Goal: Task Accomplishment & Management: Manage account settings

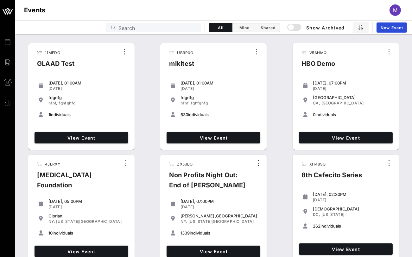
click at [27, 79] on div "11MFDG GLAAD Test Tuesday, 01:00AM Jul 04, 2023 fdgdfg hfhf, fghfghfg 1 individ…" at bounding box center [81, 96] width 111 height 111
click at [189, 22] on div "Events Search All Mine Shared Show Archived New Event" at bounding box center [213, 27] width 397 height 14
click at [180, 25] on input "Search" at bounding box center [157, 27] width 79 height 8
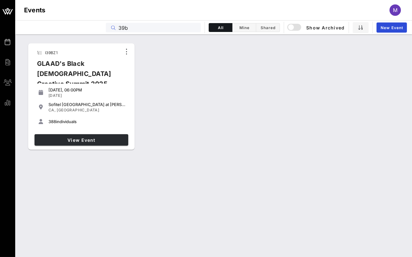
type input "39b"
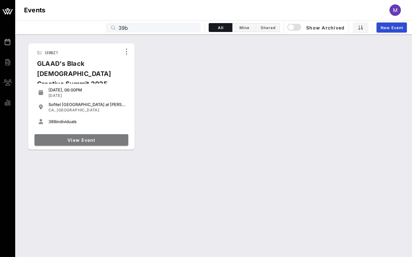
click at [91, 138] on span "View Event" at bounding box center [81, 139] width 89 height 5
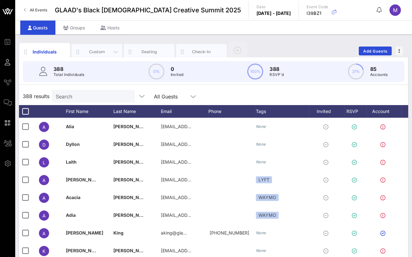
click at [107, 54] on div "Custom" at bounding box center [97, 52] width 28 height 6
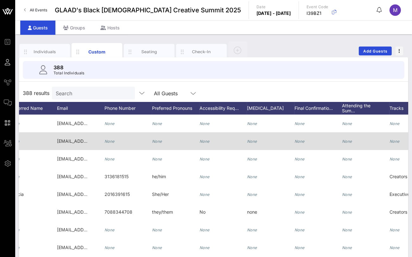
scroll to position [0, 150]
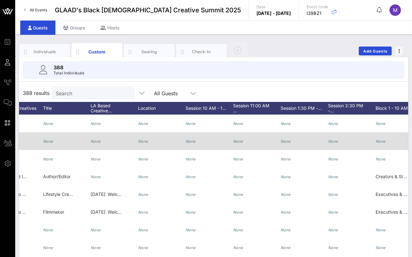
drag, startPoint x: 257, startPoint y: 136, endPoint x: 289, endPoint y: 136, distance: 32.3
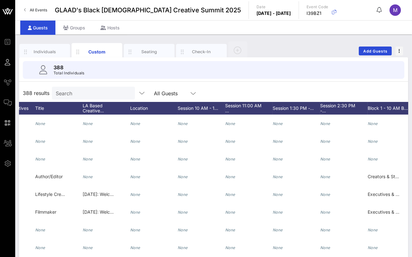
click at [82, 38] on div "Individuals Custom Seating Check-In Add Guests 388 Total Individuals 388 result…" at bounding box center [213, 173] width 397 height 276
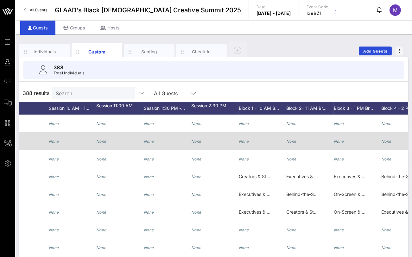
drag, startPoint x: 167, startPoint y: 136, endPoint x: 193, endPoint y: 135, distance: 26.6
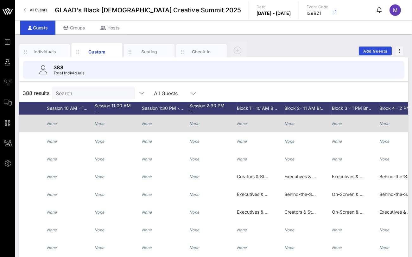
click at [243, 122] on icon "None" at bounding box center [242, 123] width 10 height 5
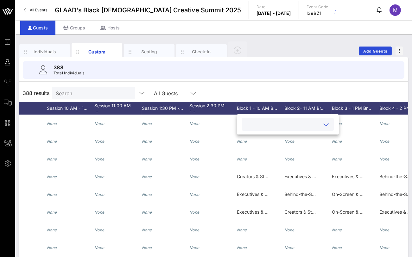
click at [250, 122] on input "text" at bounding box center [283, 124] width 74 height 8
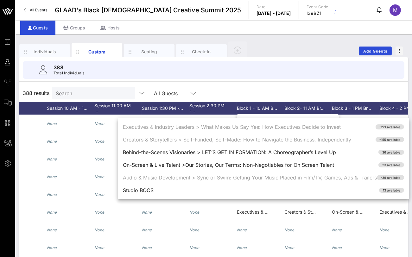
click at [253, 76] on div "388 Total Individuals" at bounding box center [213, 70] width 381 height 18
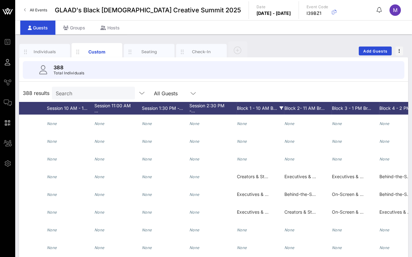
click at [265, 107] on div "Block 1 - 10 AM B…" at bounding box center [260, 108] width 47 height 13
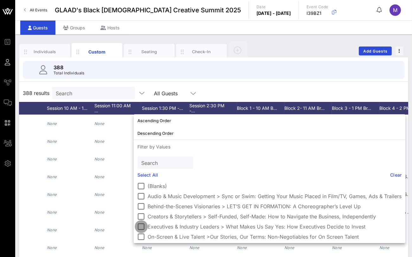
click at [143, 224] on div at bounding box center [141, 226] width 11 height 11
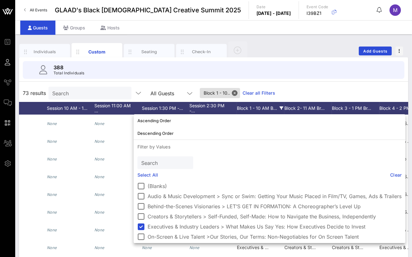
click at [322, 89] on div "73 results Search All Guests Block 1 - 10.. Clear all Filters" at bounding box center [213, 93] width 389 height 18
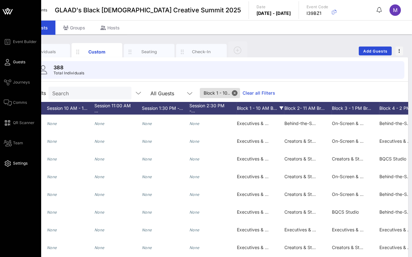
click at [18, 161] on span "Settings" at bounding box center [20, 164] width 15 height 6
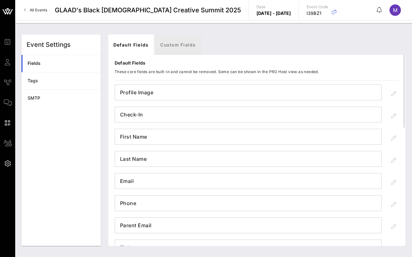
click at [168, 45] on link "Custom Fields" at bounding box center [178, 45] width 46 height 20
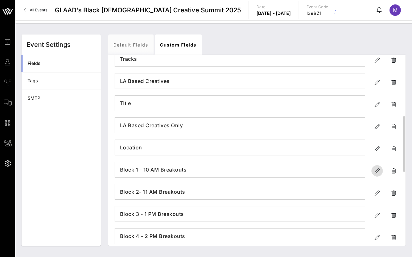
click at [373, 167] on icon "button" at bounding box center [377, 171] width 8 height 8
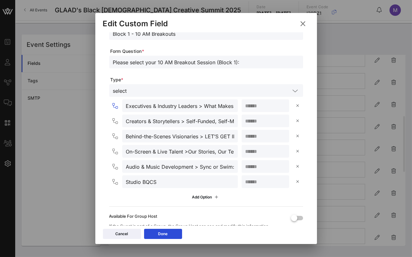
drag, startPoint x: 201, startPoint y: 104, endPoint x: 128, endPoint y: 103, distance: 73.8
click at [128, 103] on input "Executives & Industry Leaders > What Makes Us Say Yes: How Executives Decide to…" at bounding box center [180, 106] width 108 height 8
click at [136, 105] on input "Executives & Industry Leaders > What Makes Us Say Yes: How Executives Decide to…" at bounding box center [180, 106] width 108 height 8
click at [307, 24] on button at bounding box center [303, 23] width 12 height 11
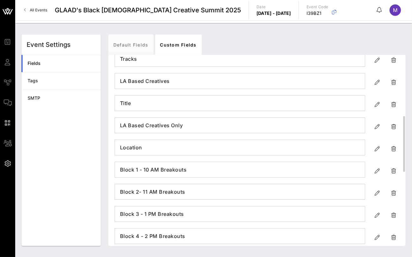
click at [370, 169] on div "Block 1 - 10 AM Breakouts" at bounding box center [257, 169] width 285 height 19
click at [373, 169] on span "button" at bounding box center [376, 171] width 11 height 8
type input "Block 1 - 10 AM Breakouts"
type input "Please select your 10 AM Breakout Session (Block 1):"
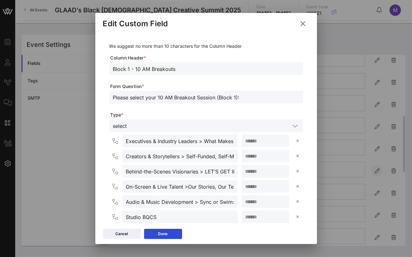
click at [373, 169] on div at bounding box center [206, 128] width 412 height 257
drag, startPoint x: 216, startPoint y: 140, endPoint x: 221, endPoint y: 141, distance: 5.4
click at [221, 141] on input "Executives & Industry Leaders > What Makes Us Say Yes: How Executives Decide to…" at bounding box center [180, 141] width 108 height 8
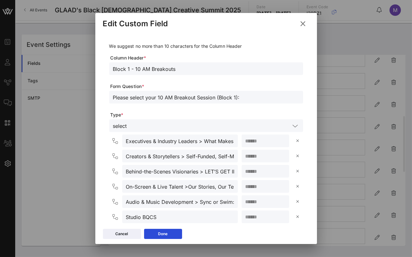
click at [217, 107] on div at bounding box center [206, 107] width 186 height 4
click at [298, 22] on button at bounding box center [303, 23] width 12 height 11
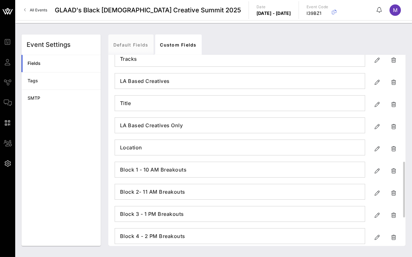
scroll to position [246, 0]
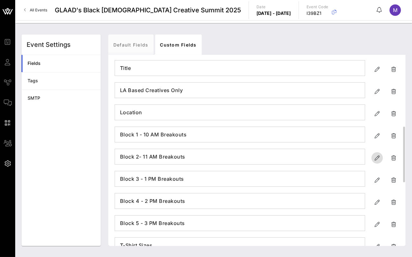
click at [373, 157] on icon "button" at bounding box center [377, 158] width 8 height 8
type input "Block 2- 11 AM Breakouts"
type input "Please select you 11 AM Breakout Session (Block 2):"
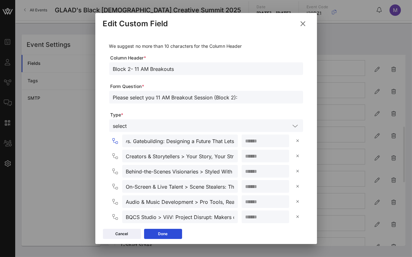
scroll to position [0, 131]
drag, startPoint x: 200, startPoint y: 142, endPoint x: 229, endPoint y: 142, distance: 28.5
click at [229, 142] on div "Executives & Industry Leaders > Gatekeeping vs. Gatebuilding: Designing a Futur…" at bounding box center [180, 141] width 116 height 13
click at [305, 25] on icon at bounding box center [303, 24] width 9 height 8
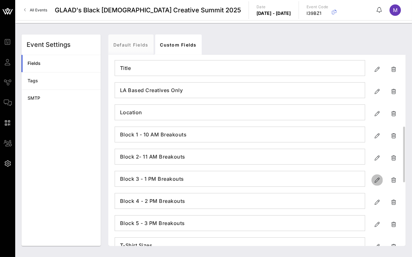
click at [373, 178] on icon "button" at bounding box center [377, 180] width 8 height 8
type input "Block 3 - 1 PM Breakouts"
type input "Please select your 1 PM Breakout Session (Block 3):"
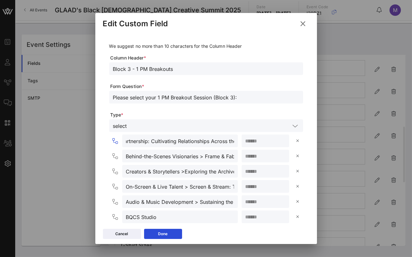
scroll to position [0, 127]
drag, startPoint x: 197, startPoint y: 144, endPoint x: 212, endPoint y: 138, distance: 16.6
click at [212, 138] on input "Executives & Industry Leaders > Power & Partnership: Cultivating Relationships …" at bounding box center [180, 141] width 108 height 8
click at [236, 109] on div at bounding box center [206, 107] width 186 height 4
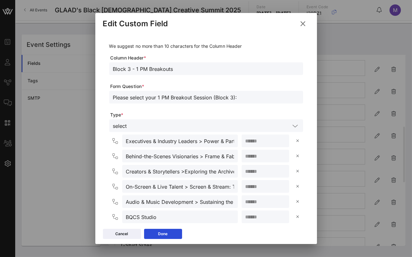
click at [300, 23] on icon at bounding box center [302, 23] width 9 height 9
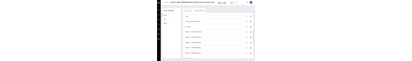
scroll to position [281, 0]
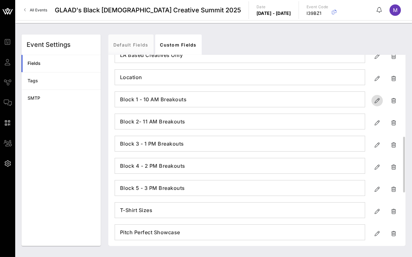
click at [376, 97] on icon "button" at bounding box center [377, 101] width 8 height 8
type input "Block 1 - 10 AM Breakouts"
type input "Please select your 10 AM Breakout Session (Block 1):"
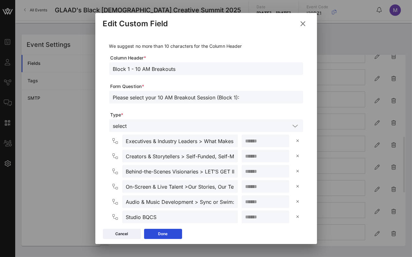
click at [307, 23] on icon at bounding box center [303, 23] width 10 height 11
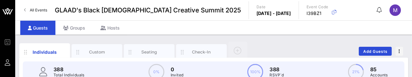
click at [268, 47] on div "Individuals Custom Seating Check-In Add Guests" at bounding box center [213, 51] width 389 height 20
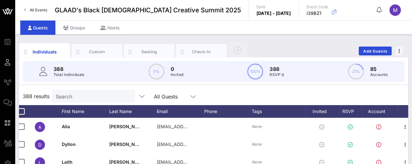
scroll to position [0, 9]
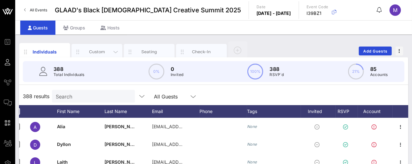
click at [97, 53] on div "Custom" at bounding box center [97, 52] width 28 height 6
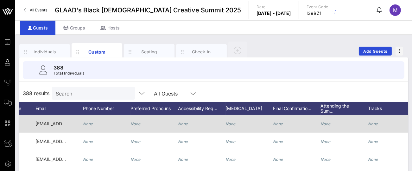
scroll to position [0, 177]
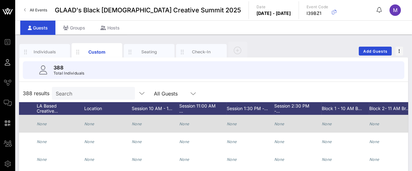
click at [320, 76] on div "None" at bounding box center [297, 127] width 47 height 25
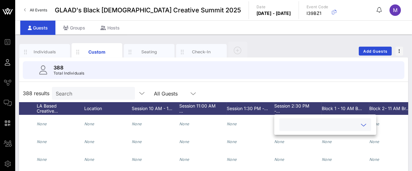
click at [301, 76] on input "text" at bounding box center [320, 124] width 74 height 8
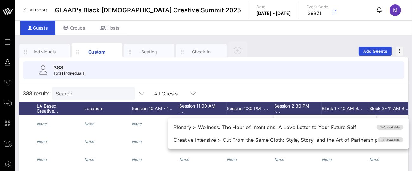
click at [306, 42] on div "Individuals Custom Seating Check-In Add Guests" at bounding box center [213, 51] width 389 height 20
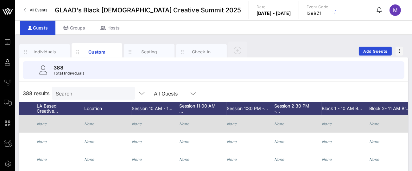
click at [135, 76] on icon "None" at bounding box center [137, 123] width 10 height 5
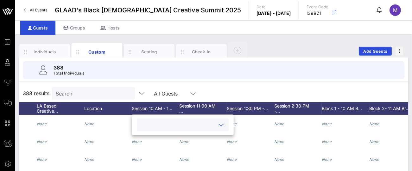
click at [142, 76] on input "text" at bounding box center [178, 124] width 74 height 8
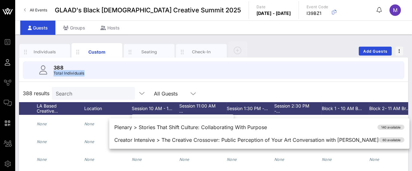
click at [219, 71] on div "388 Total Individuals" at bounding box center [213, 70] width 381 height 18
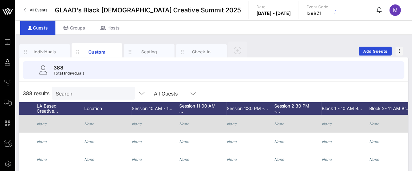
click at [340, 76] on div "None" at bounding box center [345, 127] width 47 height 25
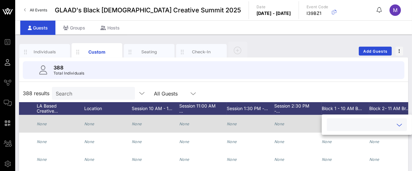
click at [340, 76] on input "text" at bounding box center [362, 124] width 62 height 8
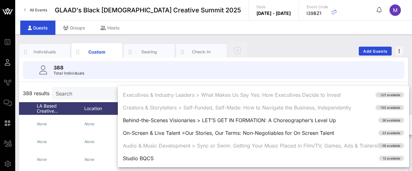
click at [265, 45] on div "Individuals Custom Seating Check-In Add Guests" at bounding box center [213, 51] width 389 height 20
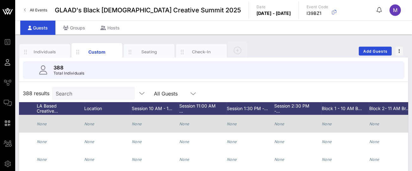
click at [282, 76] on div "None" at bounding box center [279, 124] width 10 height 18
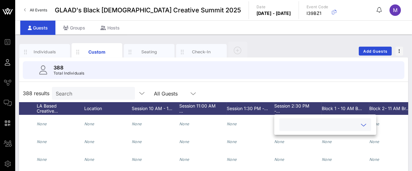
click at [287, 76] on input "text" at bounding box center [320, 124] width 74 height 8
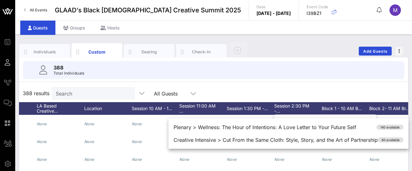
click at [292, 70] on div "388 Total Individuals" at bounding box center [213, 70] width 381 height 18
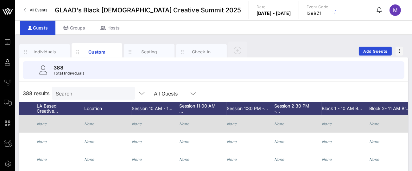
click at [366, 76] on div "None" at bounding box center [345, 127] width 47 height 25
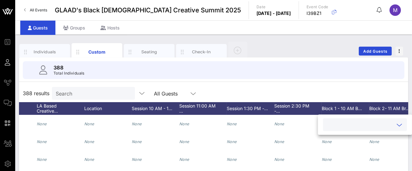
click at [357, 76] on input "text" at bounding box center [360, 124] width 66 height 8
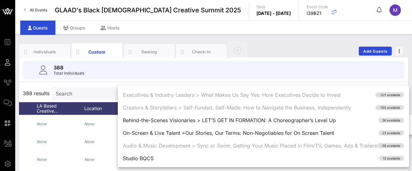
click at [330, 53] on div "Individuals Custom Seating Check-In Add Guests" at bounding box center [213, 51] width 389 height 20
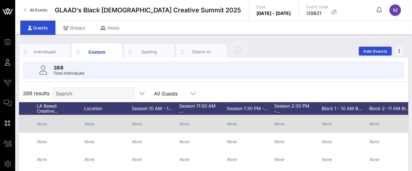
click at [322, 76] on div "None" at bounding box center [327, 124] width 10 height 18
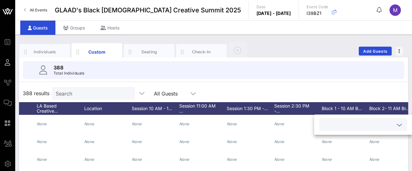
click at [325, 76] on input "text" at bounding box center [358, 124] width 70 height 8
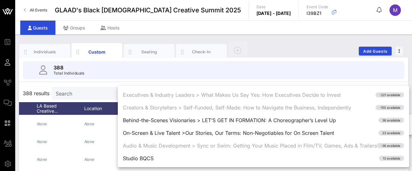
click at [264, 49] on div "Individuals Custom Seating Check-In Add Guests" at bounding box center [213, 51] width 389 height 20
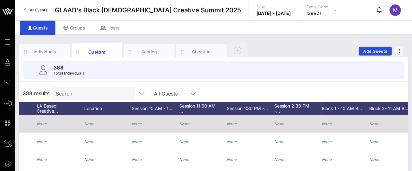
click at [325, 76] on icon "None" at bounding box center [327, 123] width 10 height 5
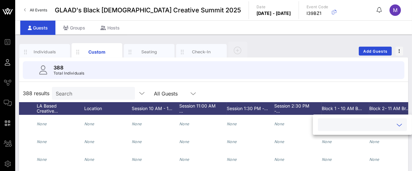
click at [328, 76] on input "text" at bounding box center [357, 124] width 71 height 8
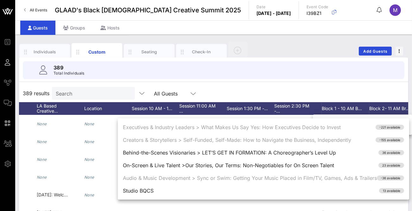
click at [258, 64] on div "389 Total Individuals" at bounding box center [213, 70] width 381 height 18
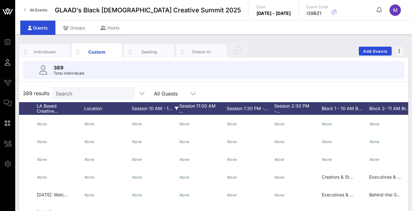
click at [154, 76] on div "Session 10 AM - 1…" at bounding box center [155, 108] width 47 height 13
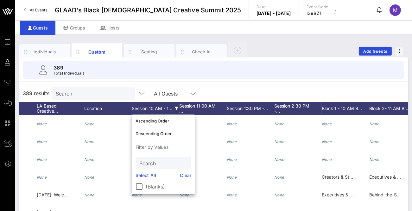
click at [154, 76] on div "Session 10 AM - 1…" at bounding box center [155, 108] width 47 height 13
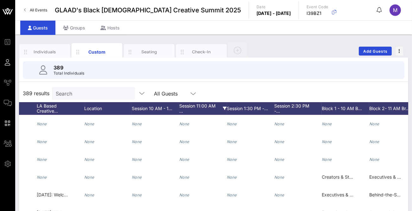
click at [205, 76] on div "Session 11:00 AM …" at bounding box center [202, 108] width 47 height 13
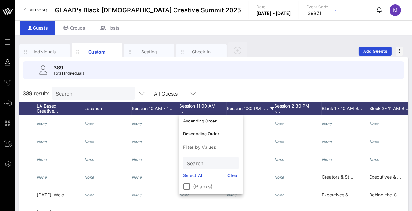
click at [235, 76] on div "Session 1:30 PM -…" at bounding box center [250, 108] width 47 height 13
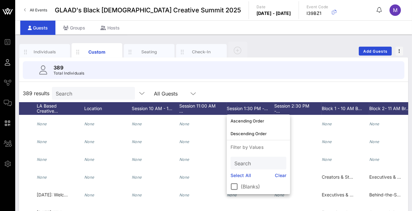
click at [287, 70] on div "389 Total Individuals" at bounding box center [213, 70] width 381 height 18
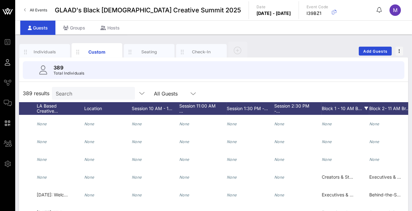
click at [335, 76] on div "Block 1 - 10 AM B…" at bounding box center [345, 108] width 47 height 13
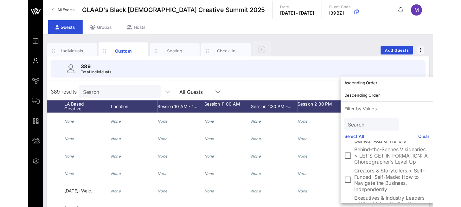
scroll to position [0, 0]
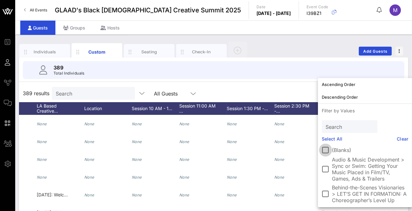
click at [326, 76] on div at bounding box center [325, 149] width 11 height 11
click at [287, 69] on div "389 Total Individuals" at bounding box center [213, 70] width 381 height 18
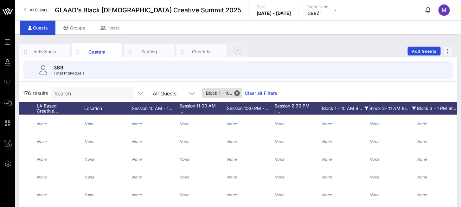
click at [380, 76] on div "Block 2- 11 AM Br…" at bounding box center [392, 108] width 47 height 13
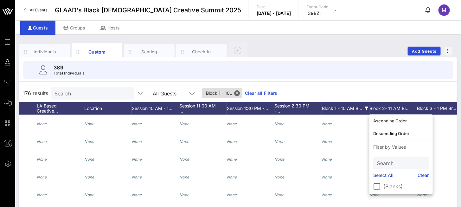
click at [412, 76] on div "Block 3 - 1 PM Br…" at bounding box center [440, 108] width 47 height 13
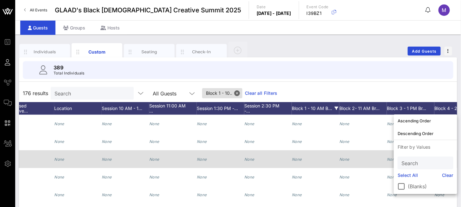
scroll to position [0, 684]
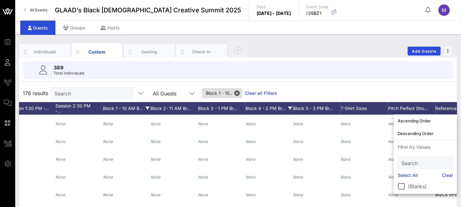
click at [265, 76] on div "Block 4 - 2 PM Br…" at bounding box center [268, 108] width 47 height 13
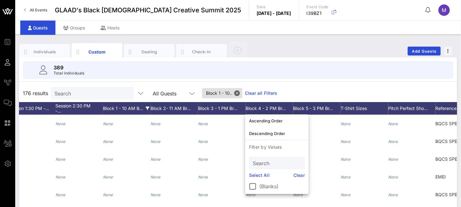
click at [312, 72] on div "389 Total Individuals" at bounding box center [238, 70] width 430 height 18
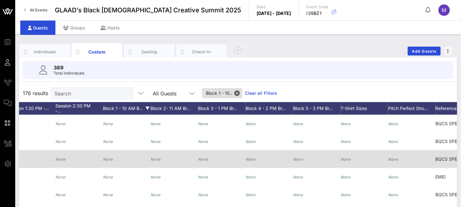
drag, startPoint x: 278, startPoint y: 155, endPoint x: 262, endPoint y: 156, distance: 15.8
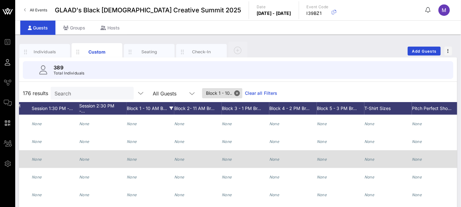
scroll to position [0, 817]
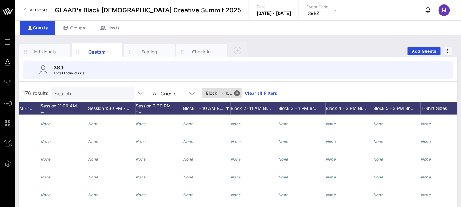
click at [214, 76] on div "Block 1 - 10 AM B…" at bounding box center [206, 108] width 47 height 13
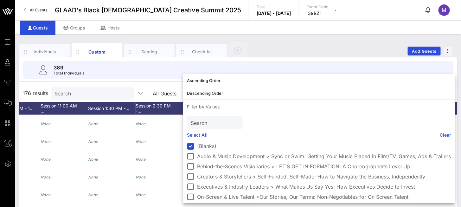
click at [273, 49] on div "Individuals Custom Seating Check-In Add Guests" at bounding box center [238, 51] width 438 height 20
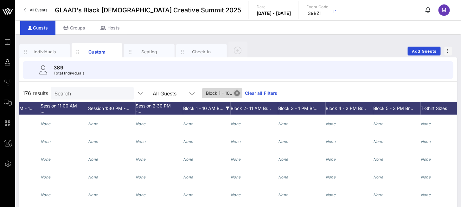
click at [234, 76] on button "Close" at bounding box center [237, 93] width 6 height 6
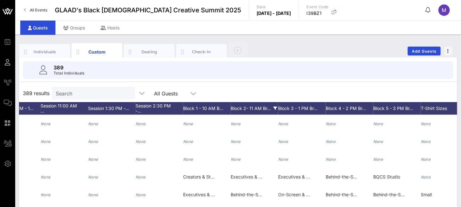
click at [244, 76] on div "Block 2- 11 AM Br…" at bounding box center [253, 108] width 47 height 13
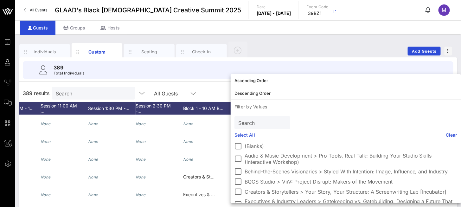
click at [268, 76] on label "Audio & Music Development > Pro Tools, Real Talk: Building Your Studio Skills (…" at bounding box center [350, 158] width 212 height 13
click at [295, 56] on div "Individuals Custom Seating Check-In Add Guests" at bounding box center [238, 51] width 438 height 20
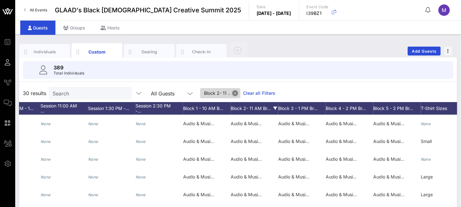
click at [232, 76] on button "Close" at bounding box center [235, 93] width 6 height 6
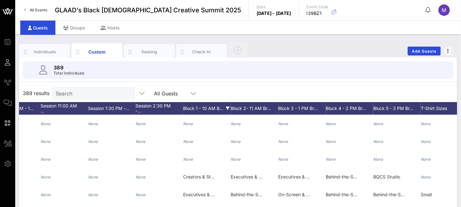
click at [198, 76] on div "Block 1 - 10 AM B…" at bounding box center [206, 108] width 47 height 13
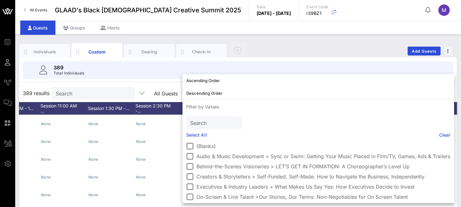
click at [221, 76] on label "Executives & Industry Leaders > What Makes Us Say Yes: How Executives Decide to…" at bounding box center [323, 186] width 254 height 6
click at [268, 49] on div "Individuals Custom Seating Check-In Add Guests" at bounding box center [238, 51] width 438 height 20
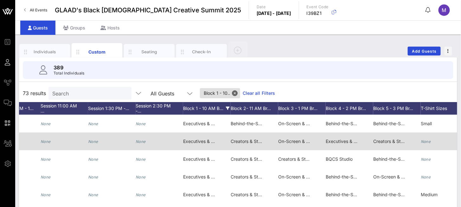
click at [335, 76] on span "Executives & Industry Leaders > The Art of the Ask: How to Approach, Impress & …" at bounding box center [443, 140] width 237 height 5
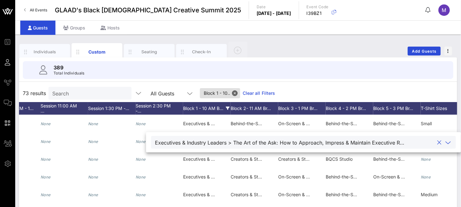
click at [337, 65] on div "389 Total Individuals" at bounding box center [238, 70] width 430 height 18
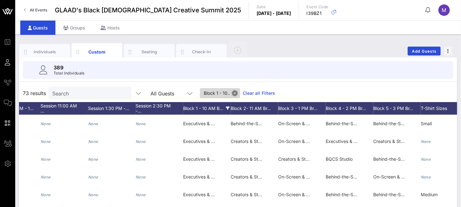
click at [232, 76] on button "Close" at bounding box center [235, 93] width 6 height 6
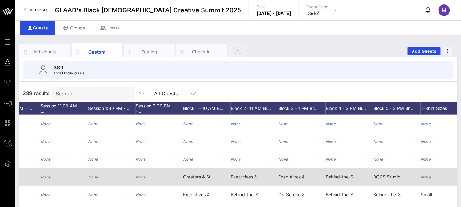
click at [286, 76] on span "Executives & Industry Leaders > Power & Partnership: Cultivating Relationships …" at bounding box center [378, 176] width 200 height 5
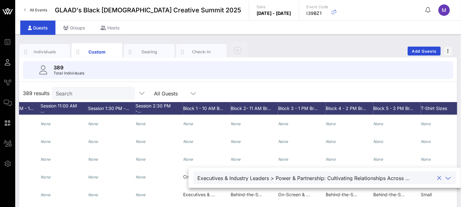
click at [328, 66] on div "389 Total Individuals" at bounding box center [238, 70] width 430 height 18
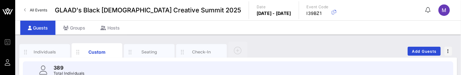
click at [412, 41] on div "Individuals Custom Seating Check-In Add Guests" at bounding box center [238, 51] width 438 height 20
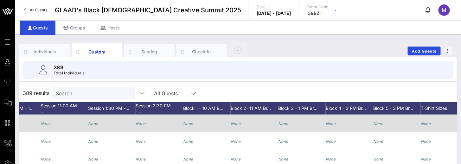
click at [241, 76] on div "None" at bounding box center [253, 127] width 47 height 25
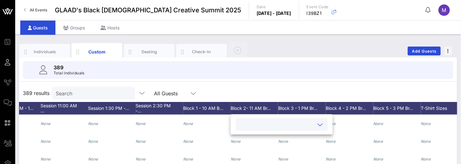
click at [256, 76] on input "text" at bounding box center [276, 124] width 74 height 8
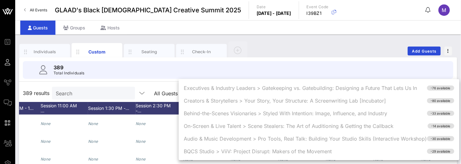
click at [338, 47] on div "Individuals Custom Seating Check-In Add Guests" at bounding box center [238, 51] width 438 height 20
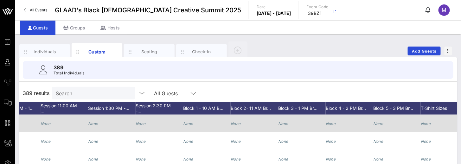
click at [194, 76] on div "None" at bounding box center [206, 127] width 47 height 25
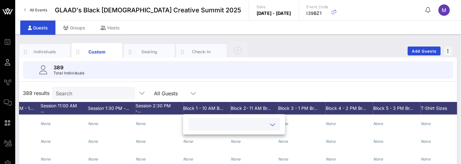
click at [202, 76] on input "text" at bounding box center [229, 124] width 74 height 8
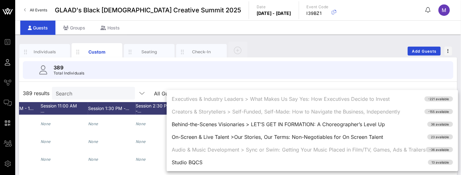
click at [325, 49] on div "Individuals Custom Seating Check-In Add Guests" at bounding box center [238, 51] width 438 height 20
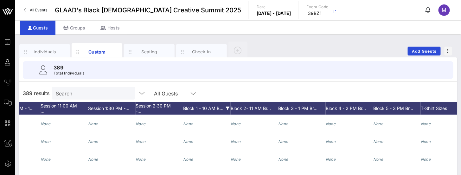
click at [200, 76] on div "Block 1 - 10 AM B…" at bounding box center [206, 108] width 47 height 13
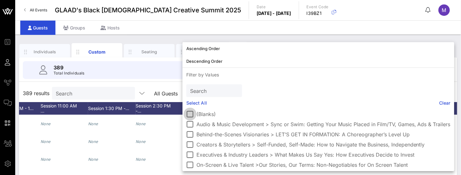
click at [190, 76] on div at bounding box center [190, 114] width 11 height 11
click at [217, 40] on div "Individuals Custom Seating Check-In Add Guests 389 Total Individuals 389 result…" at bounding box center [237, 173] width 445 height 276
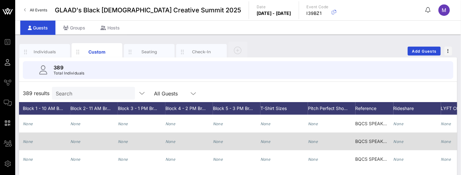
scroll to position [0, 936]
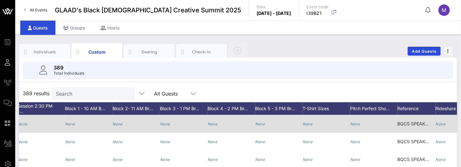
click at [75, 76] on div "None" at bounding box center [88, 127] width 47 height 25
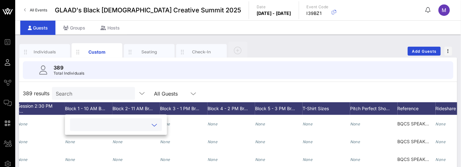
click at [82, 76] on input "text" at bounding box center [111, 124] width 74 height 8
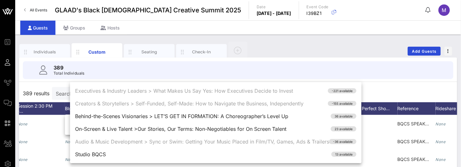
click at [318, 50] on div "Individuals Custom Seating Check-In Add Guests" at bounding box center [238, 51] width 438 height 20
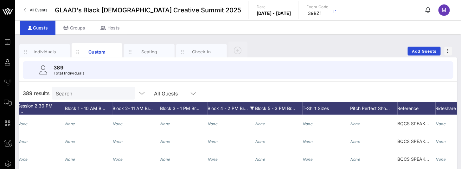
click at [223, 76] on div "Block 4 - 2 PM Br…" at bounding box center [230, 108] width 47 height 13
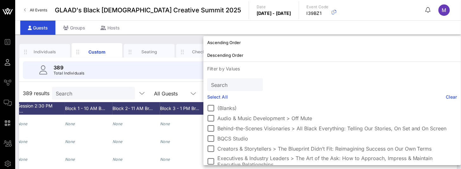
click at [256, 76] on div "Audio & Music Development > Off Mute" at bounding box center [332, 118] width 250 height 8
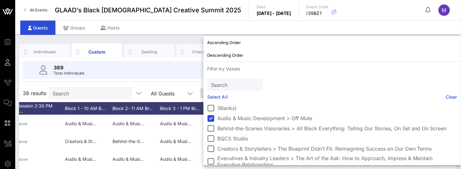
click at [197, 66] on div "389 Total Individuals" at bounding box center [238, 70] width 430 height 18
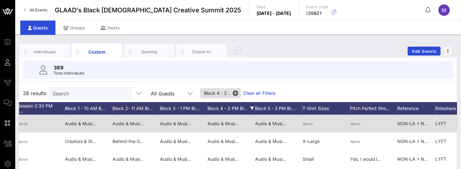
click at [219, 76] on span "Audio & Music Development > Off Mute" at bounding box center [248, 123] width 82 height 5
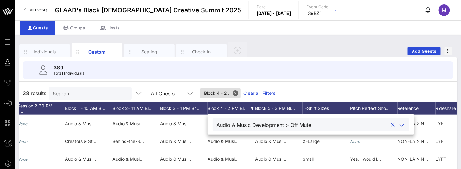
click at [227, 76] on div "Audio & Music Development > Off Mute" at bounding box center [301, 124] width 171 height 8
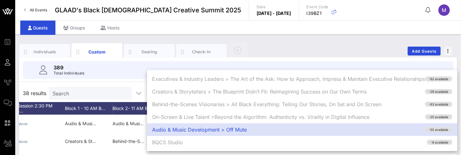
click at [318, 42] on div "Individuals Custom Seating Check-In Add Guests" at bounding box center [238, 51] width 438 height 20
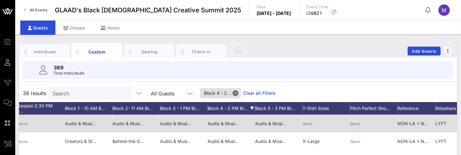
click at [230, 76] on span "Audio & Music Development > Off Mute" at bounding box center [248, 123] width 82 height 5
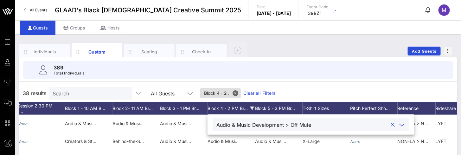
click at [289, 66] on div "389 Total Individuals" at bounding box center [238, 70] width 430 height 18
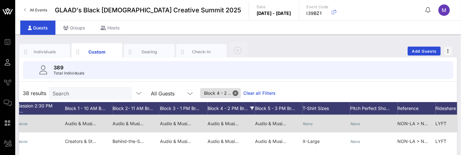
click at [269, 76] on span "Audio & Music Development > The Write Track: Verse & Vision" at bounding box center [319, 123] width 129 height 5
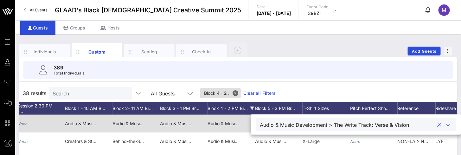
click at [181, 76] on span "Audio & Music Development > Sustaining the Self: Building Creative Practices Th…" at bounding box center [274, 123] width 228 height 5
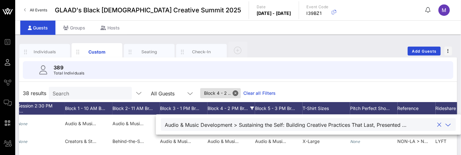
click at [294, 66] on div "389 Total Individuals" at bounding box center [238, 70] width 430 height 18
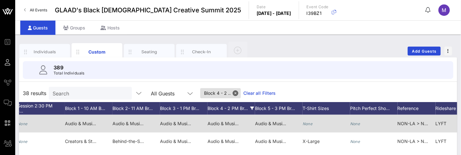
click at [130, 76] on span "Audio & Music Development > Pro Tools, Real Talk: Building Your Studio Skills (…" at bounding box center [216, 123] width 209 height 5
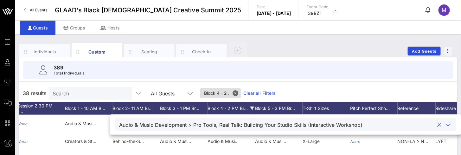
click at [271, 63] on div "389 Total Individuals" at bounding box center [238, 70] width 430 height 18
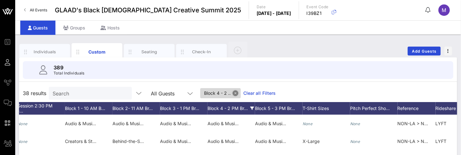
click at [232, 76] on button "Close" at bounding box center [235, 93] width 6 height 6
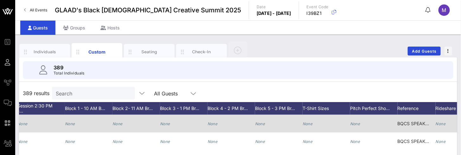
click at [213, 76] on div "None" at bounding box center [212, 124] width 10 height 18
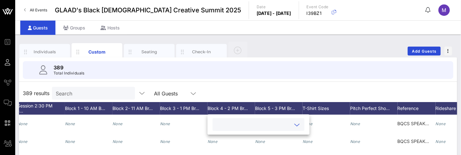
click at [227, 76] on input "text" at bounding box center [253, 124] width 74 height 8
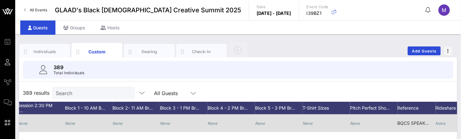
click at [270, 76] on div "None" at bounding box center [278, 127] width 47 height 25
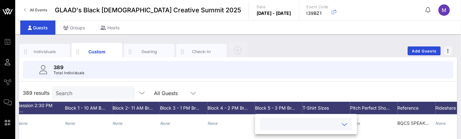
click at [272, 76] on input "text" at bounding box center [301, 124] width 74 height 8
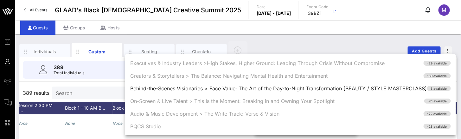
click at [272, 76] on div "Executives & Industry Leaders >High Stakes, Higher Ground: Leading Through Cris…" at bounding box center [290, 94] width 331 height 81
click at [288, 33] on div "Guests Groups Hosts" at bounding box center [237, 27] width 445 height 14
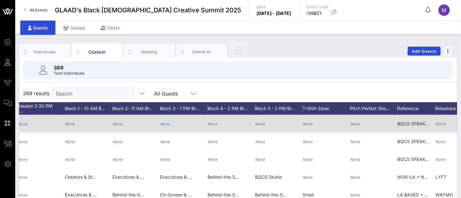
click at [214, 76] on icon "None" at bounding box center [212, 123] width 10 height 5
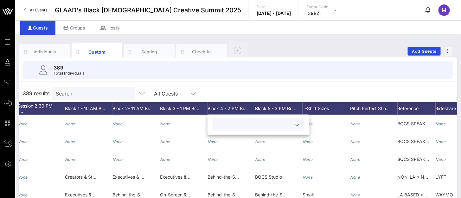
click at [221, 76] on input "text" at bounding box center [253, 124] width 74 height 8
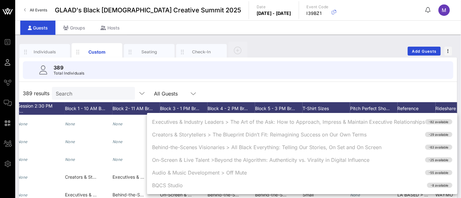
click at [266, 46] on div "Individuals Custom Seating Check-In Add Guests" at bounding box center [238, 51] width 438 height 20
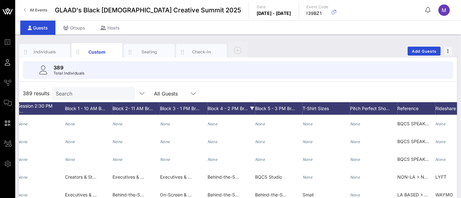
click at [219, 76] on div "Block 4 - 2 PM Br…" at bounding box center [230, 108] width 47 height 13
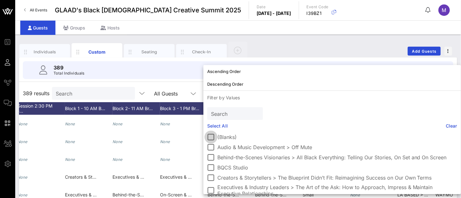
click at [211, 76] on div at bounding box center [210, 136] width 11 height 11
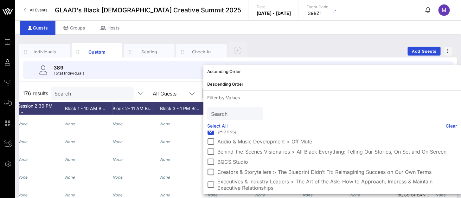
scroll to position [0, 0]
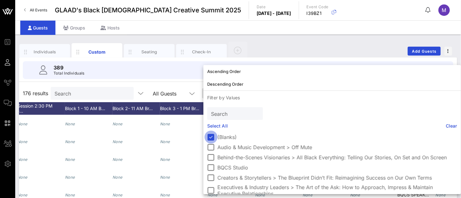
click at [213, 76] on div at bounding box center [210, 136] width 11 height 11
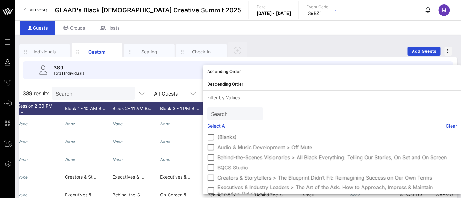
click at [275, 40] on div "Individuals Custom Seating Check-In Add Guests 389 Total Individuals 389 result…" at bounding box center [237, 173] width 445 height 276
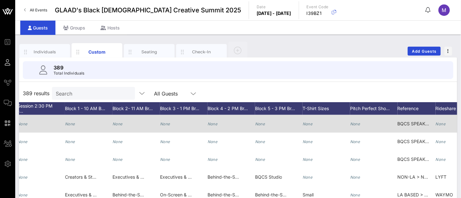
click at [163, 76] on icon "None" at bounding box center [165, 123] width 10 height 5
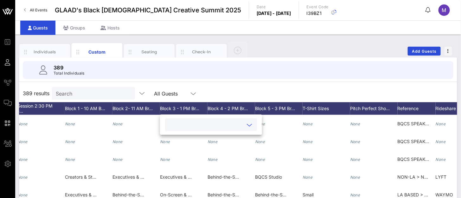
click at [175, 76] on input "text" at bounding box center [206, 124] width 74 height 8
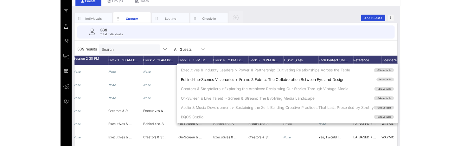
scroll to position [35, 0]
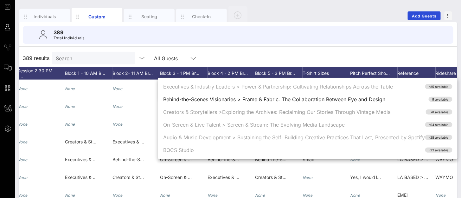
click at [216, 31] on div "389 Total Individuals" at bounding box center [238, 35] width 430 height 18
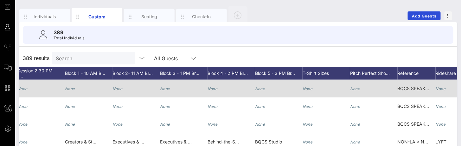
click at [219, 76] on div "None" at bounding box center [230, 91] width 47 height 25
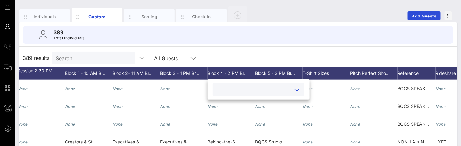
click at [222, 76] on input "text" at bounding box center [253, 89] width 74 height 8
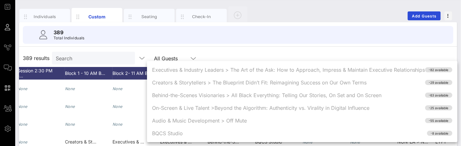
click at [245, 36] on div "389 Total Individuals" at bounding box center [238, 35] width 430 height 18
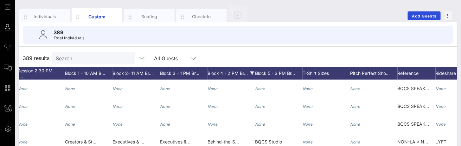
click at [225, 72] on div "Block 4 - 2 PM Br…" at bounding box center [230, 73] width 47 height 13
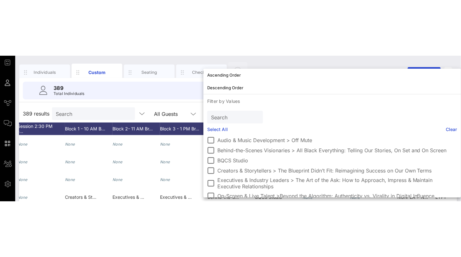
scroll to position [16, 0]
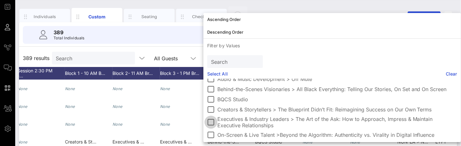
click at [213, 76] on div at bounding box center [210, 122] width 11 height 11
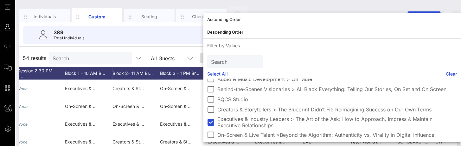
click at [176, 29] on div "389 Total Individuals" at bounding box center [238, 35] width 430 height 18
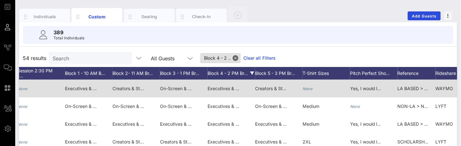
click at [221, 76] on span "Executives & Industry Leaders > The Art of the Ask: How to Approach, Impress & …" at bounding box center [325, 87] width 237 height 5
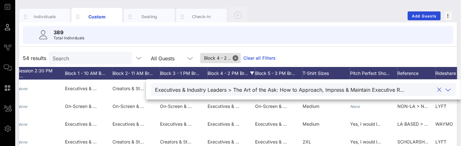
click at [265, 76] on div "Executives & Industry Leaders > The Art of the Ask: How to Approach, Impress & …" at bounding box center [280, 90] width 251 height 6
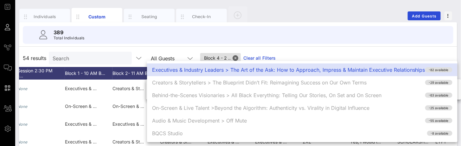
click at [283, 38] on div "389 Total Individuals" at bounding box center [238, 35] width 430 height 18
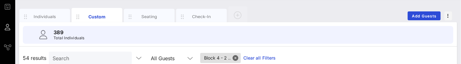
click at [412, 39] on div "389 Total Individuals" at bounding box center [238, 35] width 430 height 18
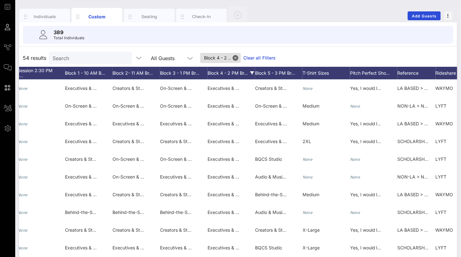
click at [301, 29] on div "389 Total Individuals" at bounding box center [238, 35] width 430 height 18
click at [232, 58] on button "Close" at bounding box center [235, 58] width 6 height 6
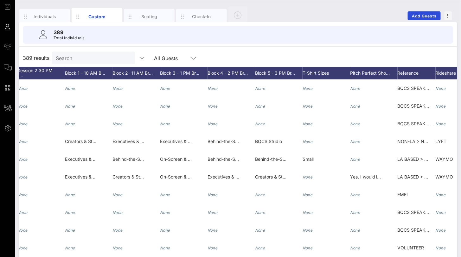
click at [256, 39] on div "389 Total Individuals" at bounding box center [238, 35] width 430 height 18
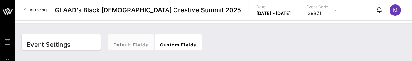
click at [393, 42] on div "Default Fields Custom Fields" at bounding box center [256, 45] width 297 height 20
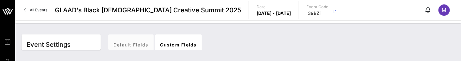
click at [412, 26] on div "Event Settings Fields Tags SMTP Default Fields Custom Fields Add Custom Fields …" at bounding box center [237, 42] width 445 height 38
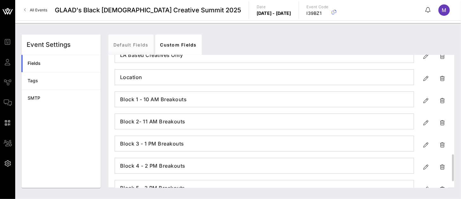
scroll to position [317, 0]
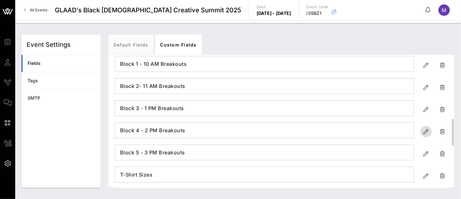
click at [412, 61] on span "button" at bounding box center [425, 132] width 11 height 8
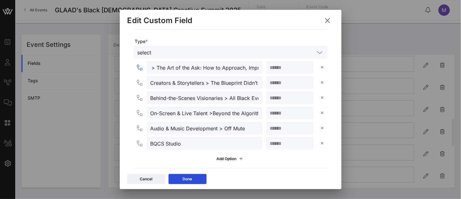
scroll to position [0, 77]
drag, startPoint x: 239, startPoint y: 67, endPoint x: 232, endPoint y: 67, distance: 7.3
click at [232, 61] on input "Executives & Industry Leaders > The Art of the Ask: How to Approach, Impress & …" at bounding box center [204, 67] width 108 height 8
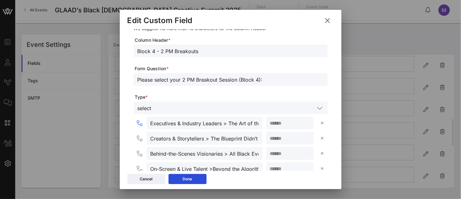
scroll to position [0, 0]
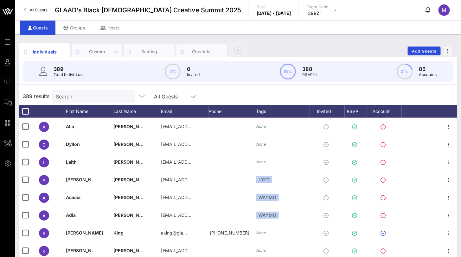
click at [87, 47] on div "Custom" at bounding box center [97, 52] width 51 height 16
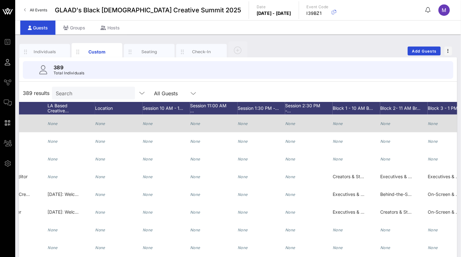
click at [331, 124] on div "None" at bounding box center [308, 127] width 47 height 25
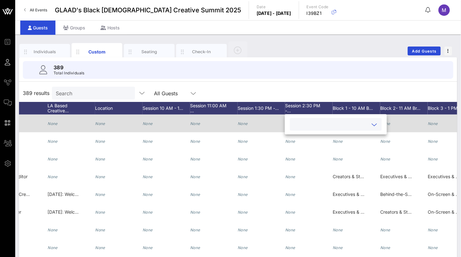
click at [331, 124] on input "text" at bounding box center [330, 124] width 74 height 8
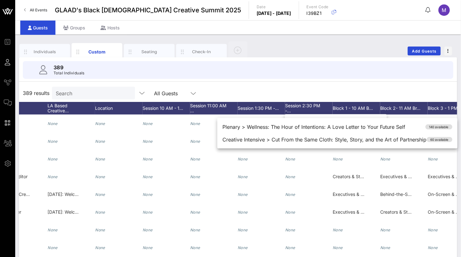
click at [351, 86] on div "389 results Search All Guests" at bounding box center [238, 93] width 438 height 18
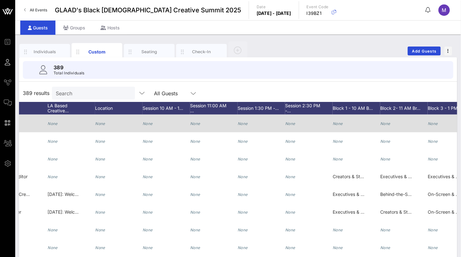
click at [342, 119] on div "None" at bounding box center [337, 124] width 10 height 18
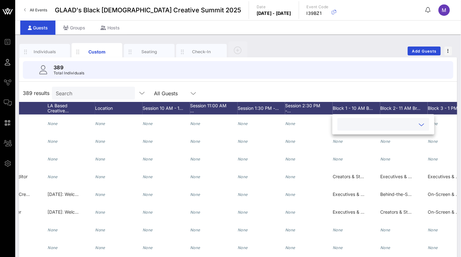
click at [343, 124] on input "text" at bounding box center [378, 124] width 74 height 8
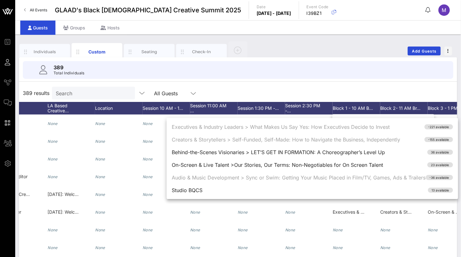
click at [346, 72] on div "389 Total Individuals" at bounding box center [238, 70] width 430 height 18
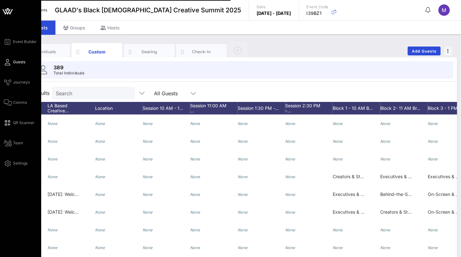
click at [7, 191] on div "Event Builder Guests Journeys Comms QR Scanner Team Settings" at bounding box center [20, 155] width 41 height 311
click at [11, 198] on div "Event Builder Guests Journeys Comms QR Scanner Team Settings" at bounding box center [20, 155] width 41 height 311
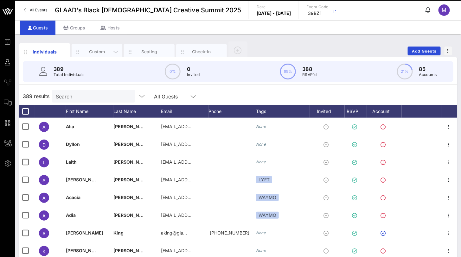
click at [94, 50] on div "Custom" at bounding box center [97, 52] width 28 height 6
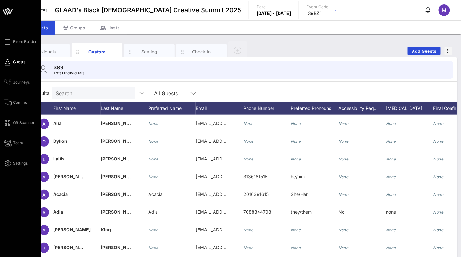
click at [3, 183] on div "Event Builder Guests Journeys Comms QR Scanner Team Settings" at bounding box center [20, 155] width 41 height 311
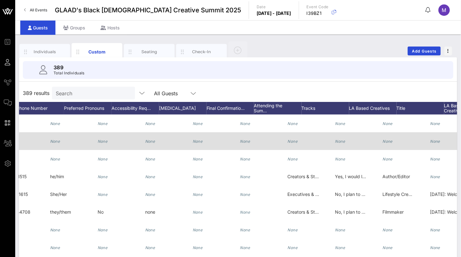
scroll to position [0, 241]
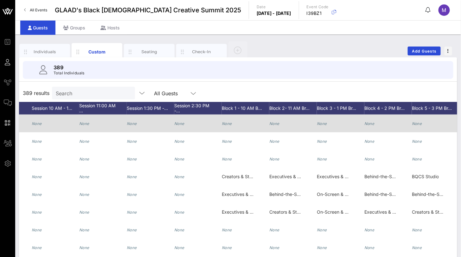
click at [232, 124] on div "None" at bounding box center [245, 127] width 47 height 25
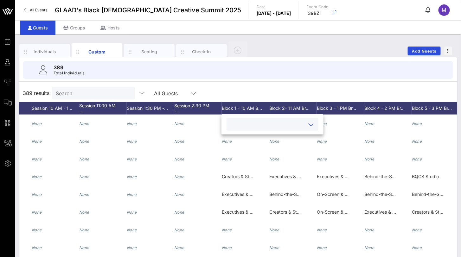
click at [238, 124] on input "text" at bounding box center [267, 124] width 74 height 8
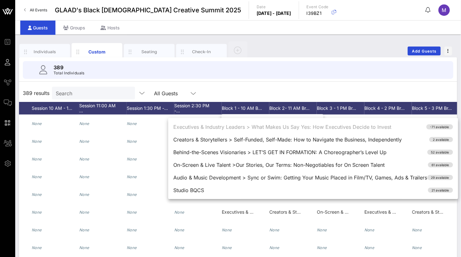
click at [280, 50] on div "Individuals Custom Seating Check-In Add Guests" at bounding box center [238, 51] width 438 height 20
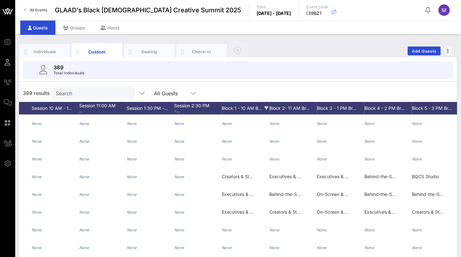
click at [242, 108] on div "Block 1 - 10 AM B…" at bounding box center [245, 108] width 47 height 13
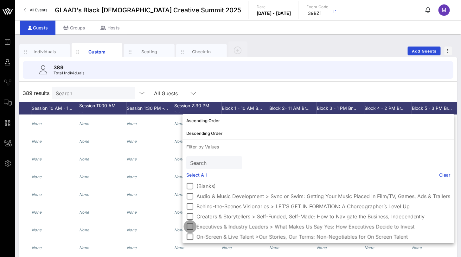
click at [192, 224] on div at bounding box center [190, 226] width 11 height 11
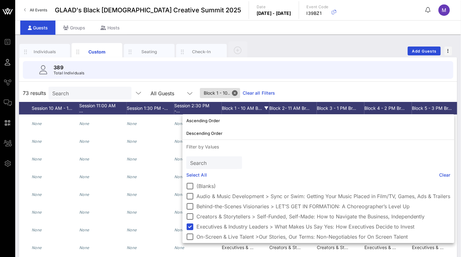
click at [310, 83] on div "389 Total Individuals 73 results Search All Guests Block 1 - 10.. Clear all Fil…" at bounding box center [238, 180] width 438 height 247
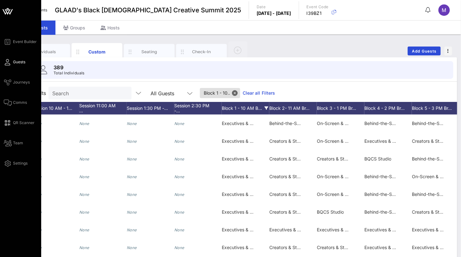
click at [12, 182] on div "Event Builder Guests Journeys Comms QR Scanner Team Settings" at bounding box center [20, 155] width 41 height 311
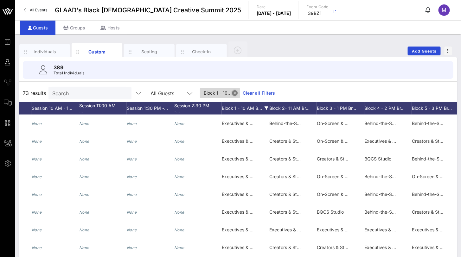
click at [232, 94] on button "Close" at bounding box center [235, 93] width 6 height 6
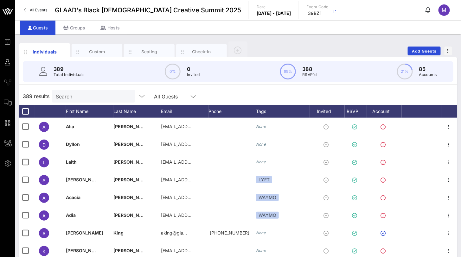
click at [298, 45] on div "Individuals Custom Seating Check-In Add Guests" at bounding box center [238, 51] width 438 height 20
click at [93, 51] on div "Custom" at bounding box center [97, 52] width 28 height 6
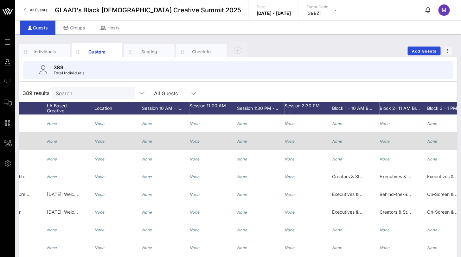
click at [334, 140] on icon "None" at bounding box center [337, 141] width 10 height 5
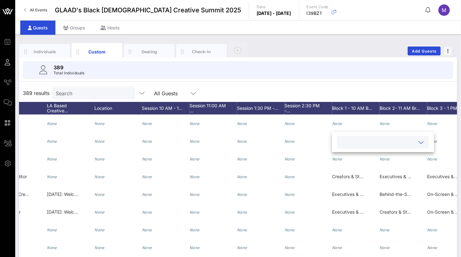
click at [357, 141] on input "text" at bounding box center [378, 142] width 74 height 8
